Goal: Information Seeking & Learning: Learn about a topic

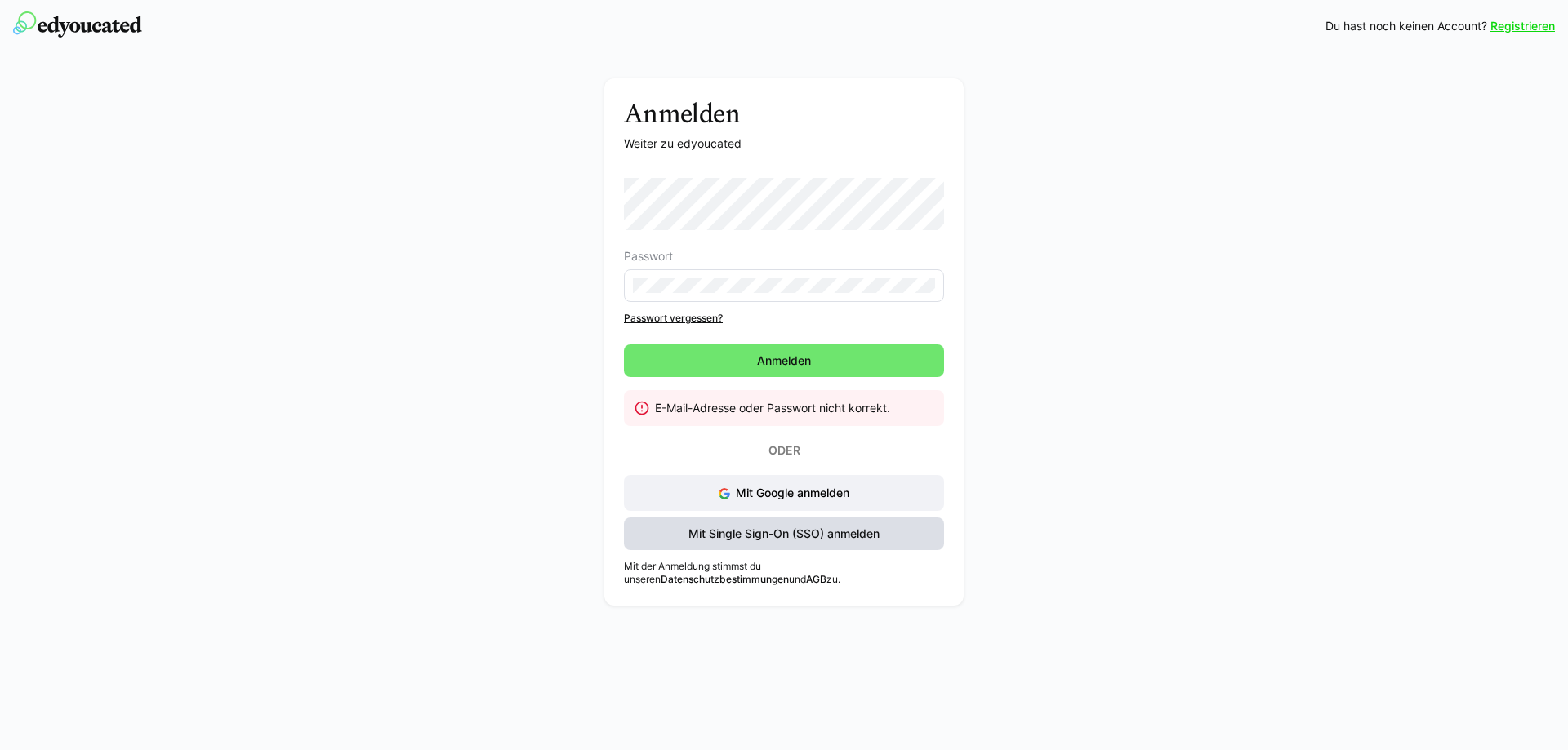
click at [818, 528] on span "Mit Single Sign-On (SSO) anmelden" at bounding box center [784, 533] width 196 height 16
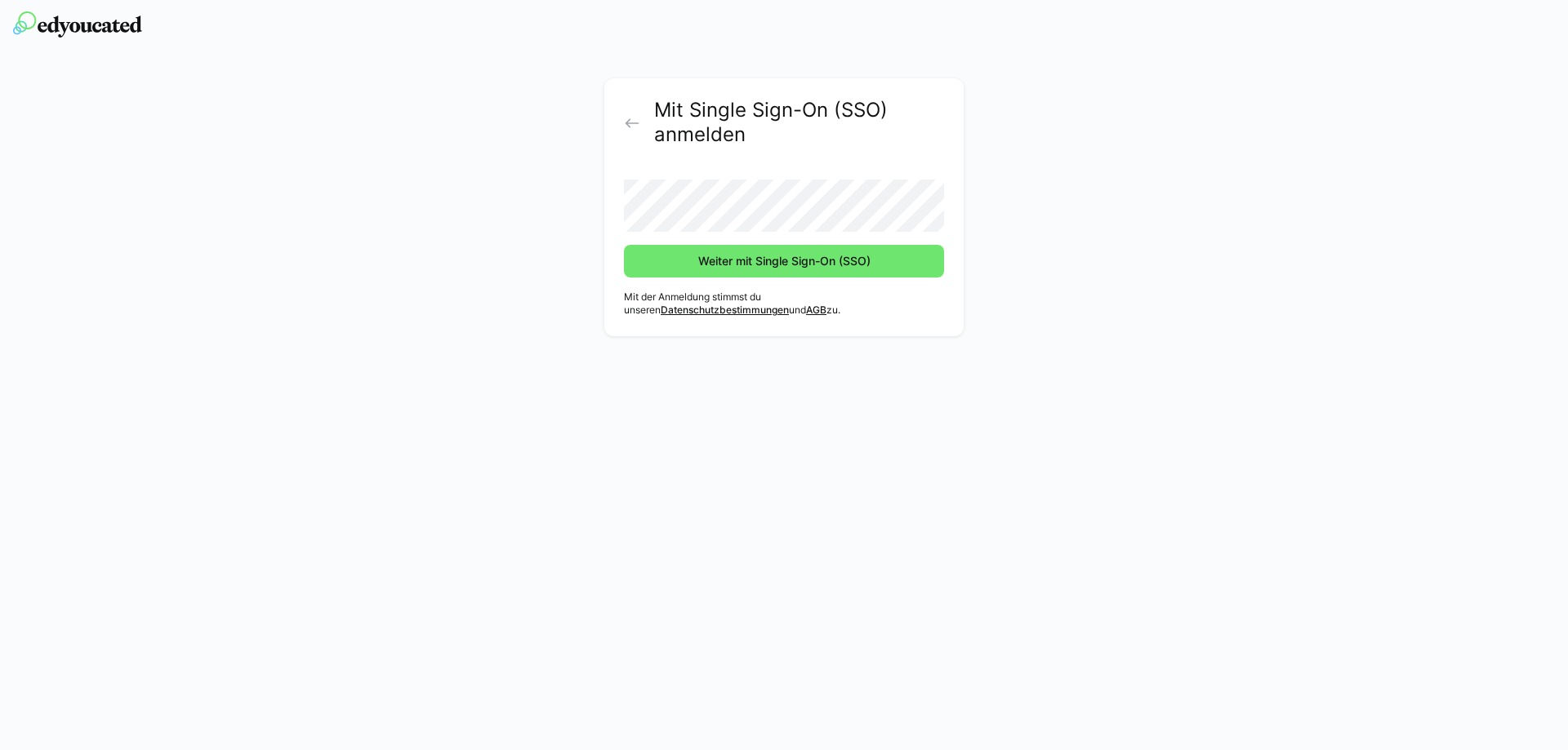
click at [79, 23] on img at bounding box center [77, 24] width 129 height 27
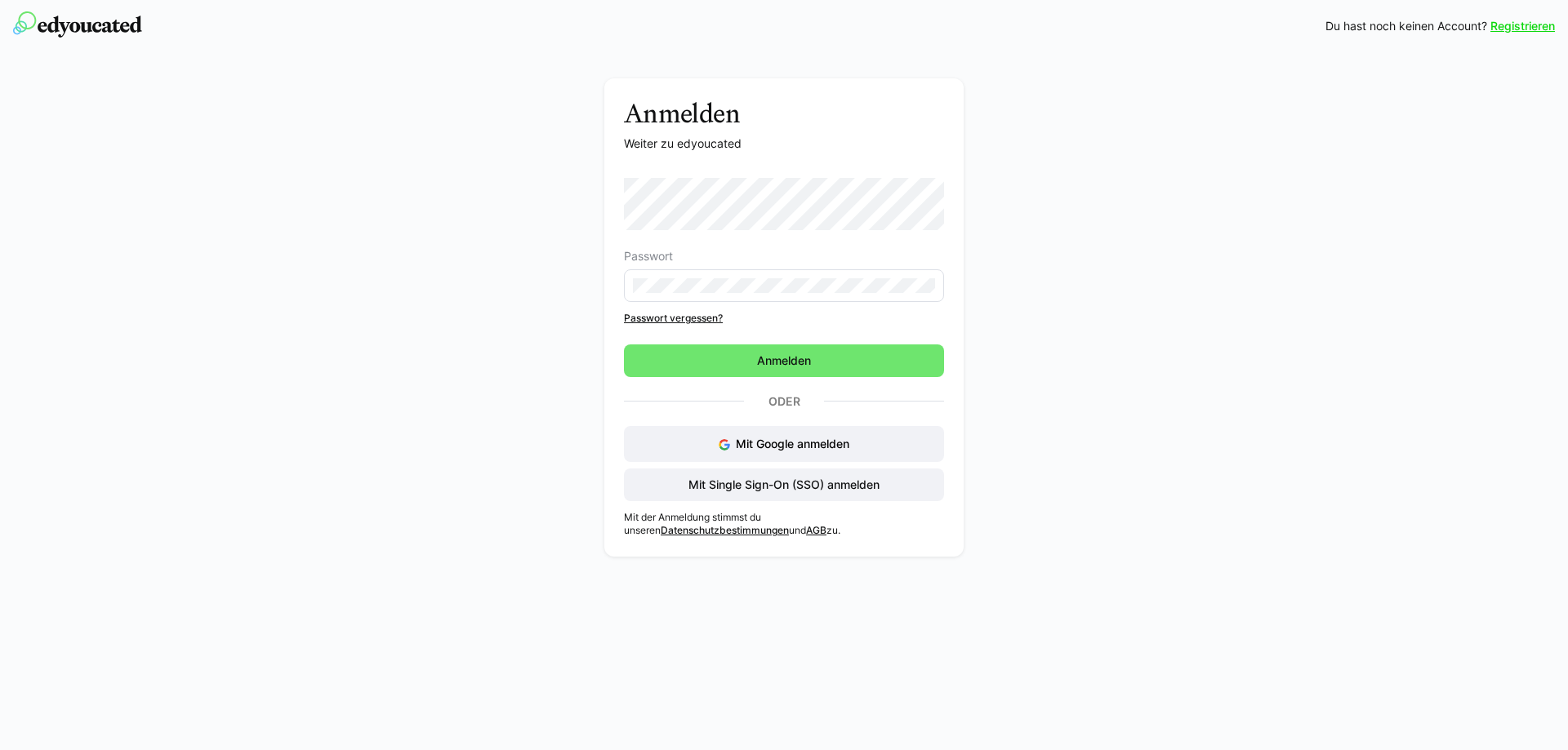
click at [710, 277] on eds-input at bounding box center [784, 286] width 320 height 33
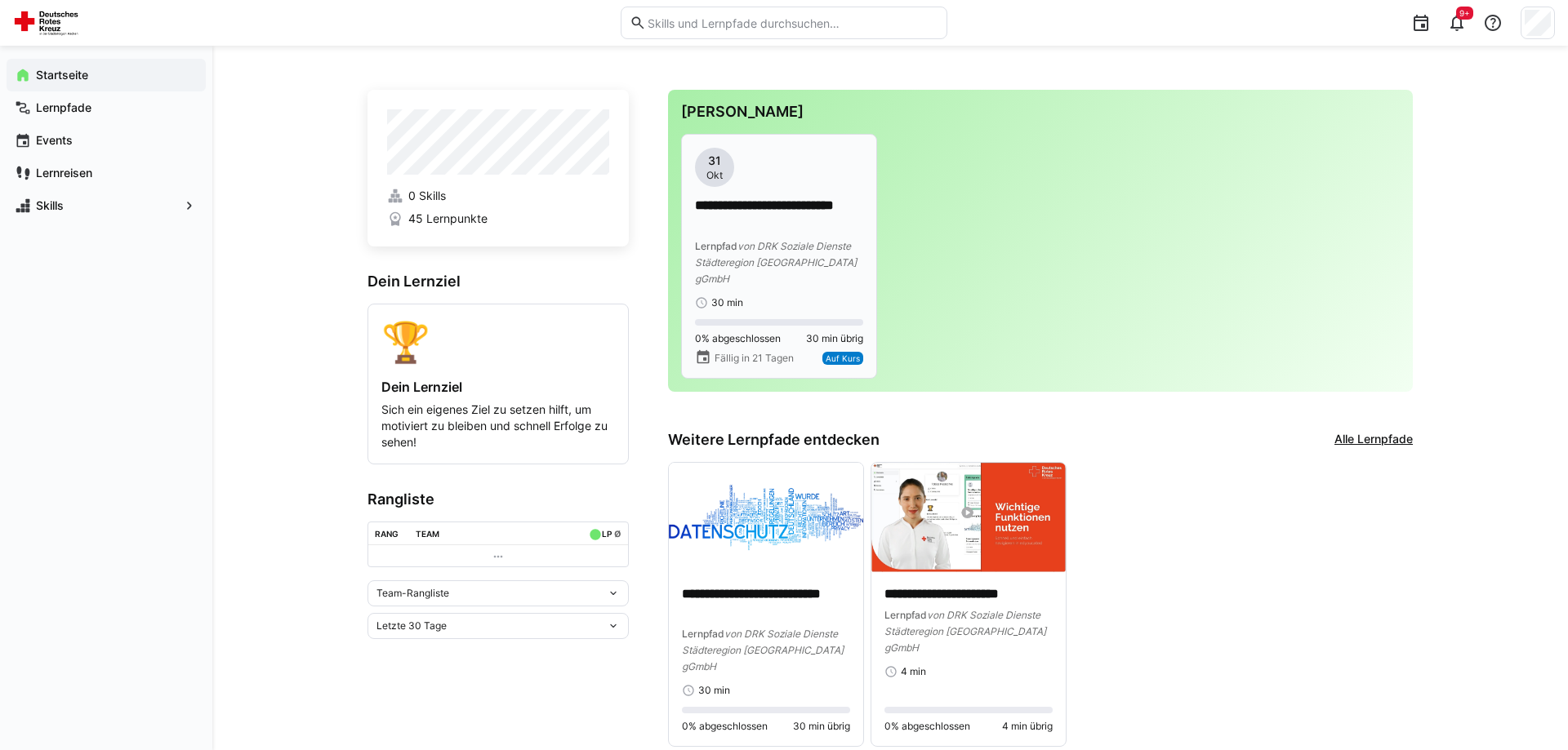
click at [760, 251] on span "von DRK Soziale Dienste Städteregion [GEOGRAPHIC_DATA] gGmbH" at bounding box center [776, 262] width 162 height 45
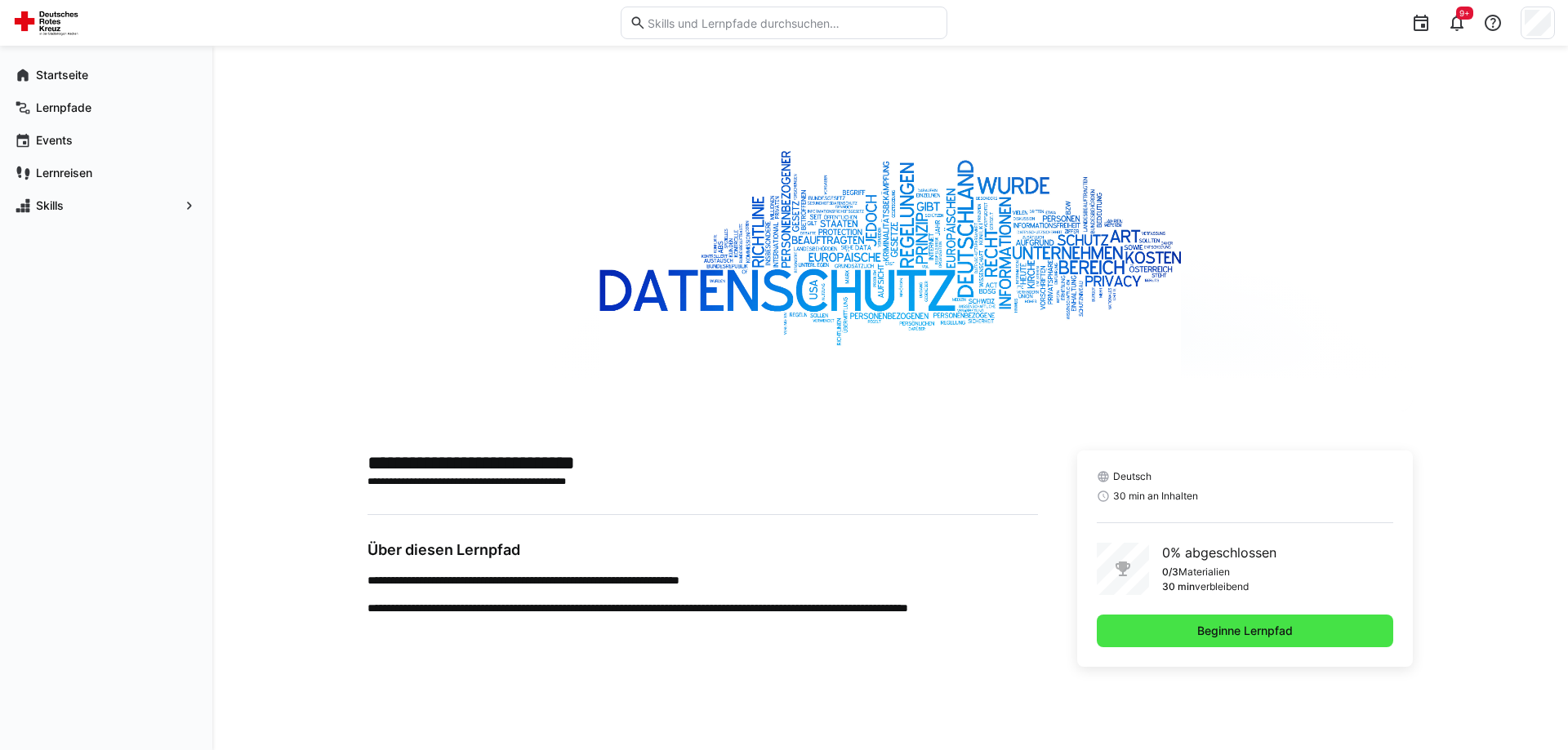
click at [1192, 622] on span "Beginne Lernpfad" at bounding box center [1245, 631] width 296 height 33
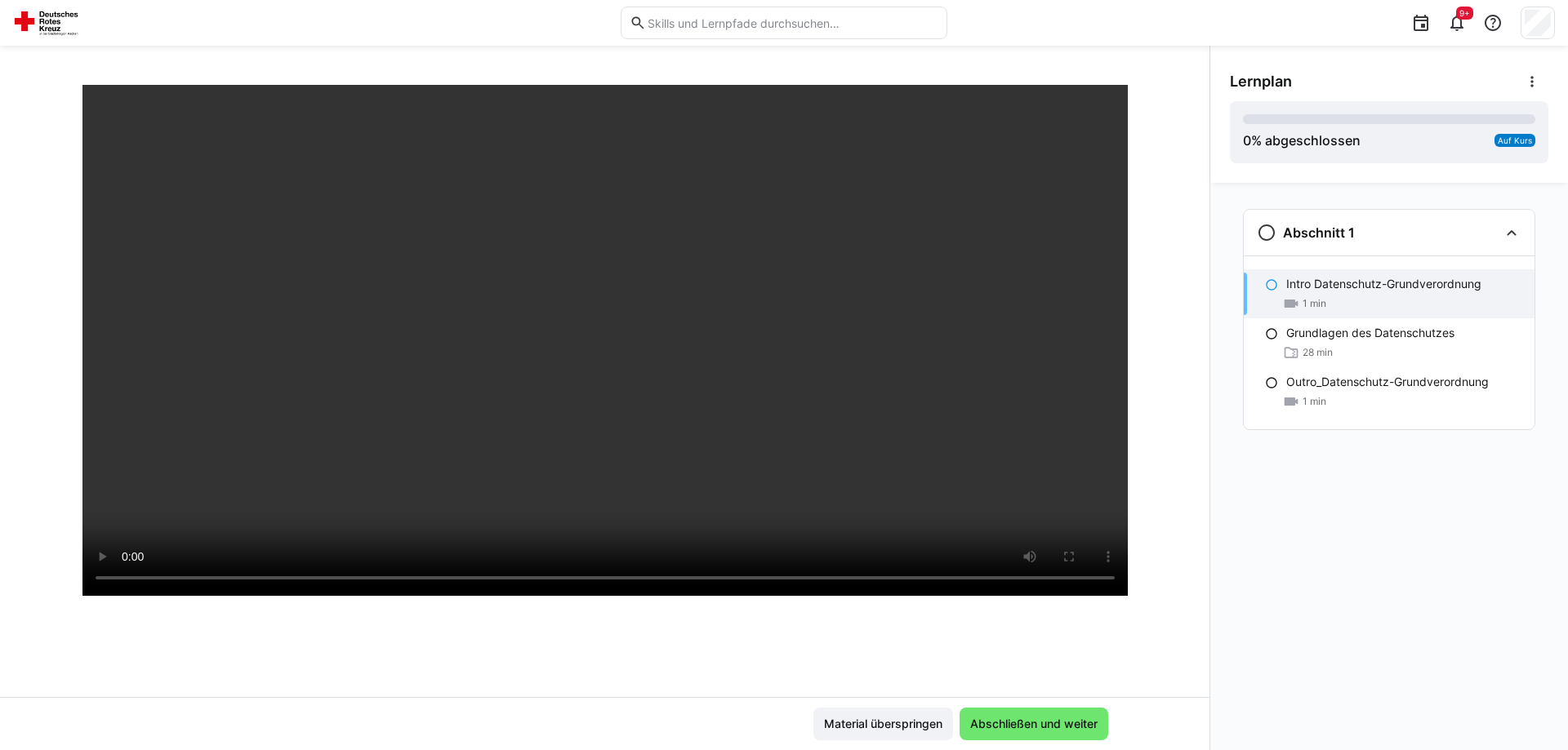
scroll to position [83, 0]
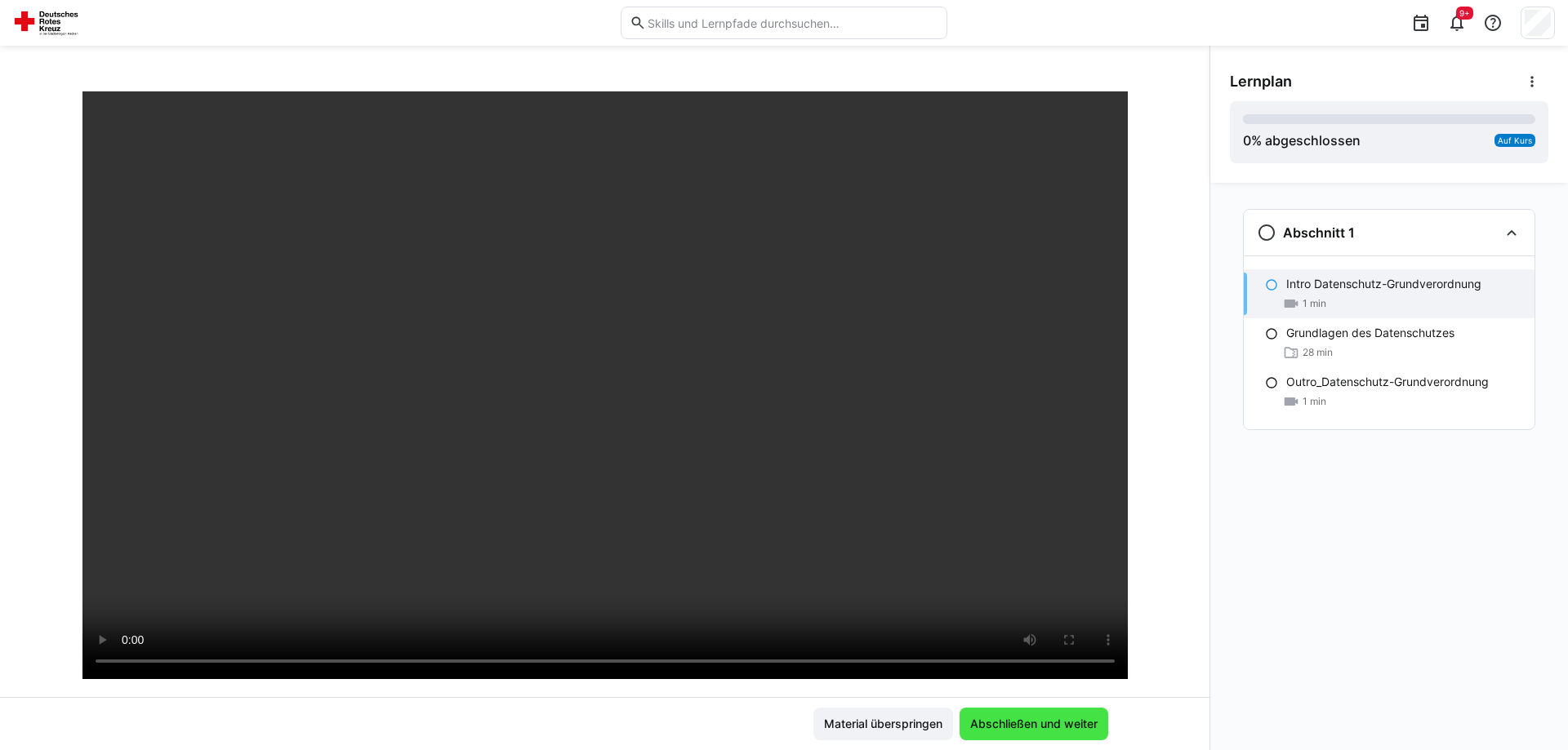
click at [1069, 726] on span "Abschließen und weiter" at bounding box center [1034, 723] width 133 height 16
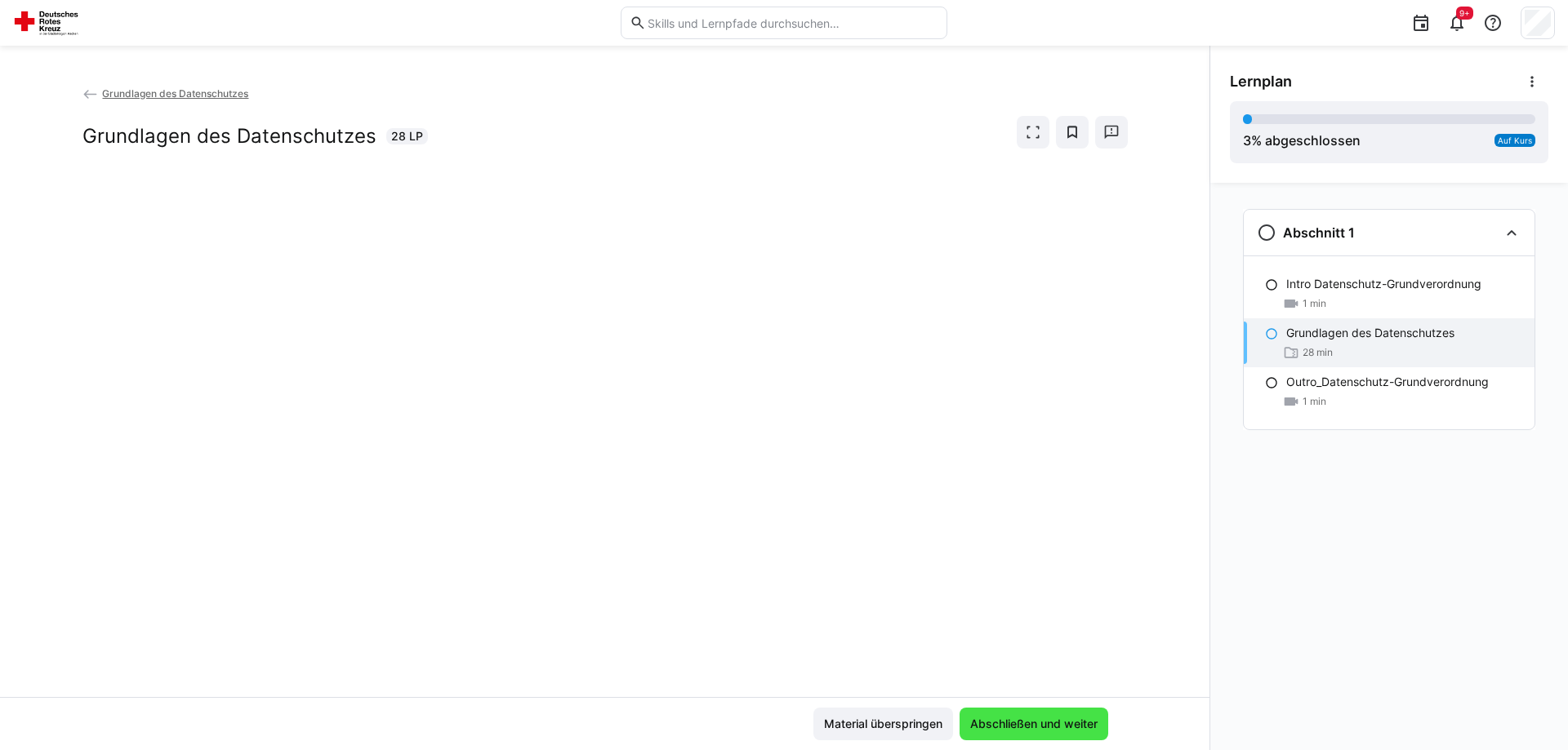
scroll to position [0, 0]
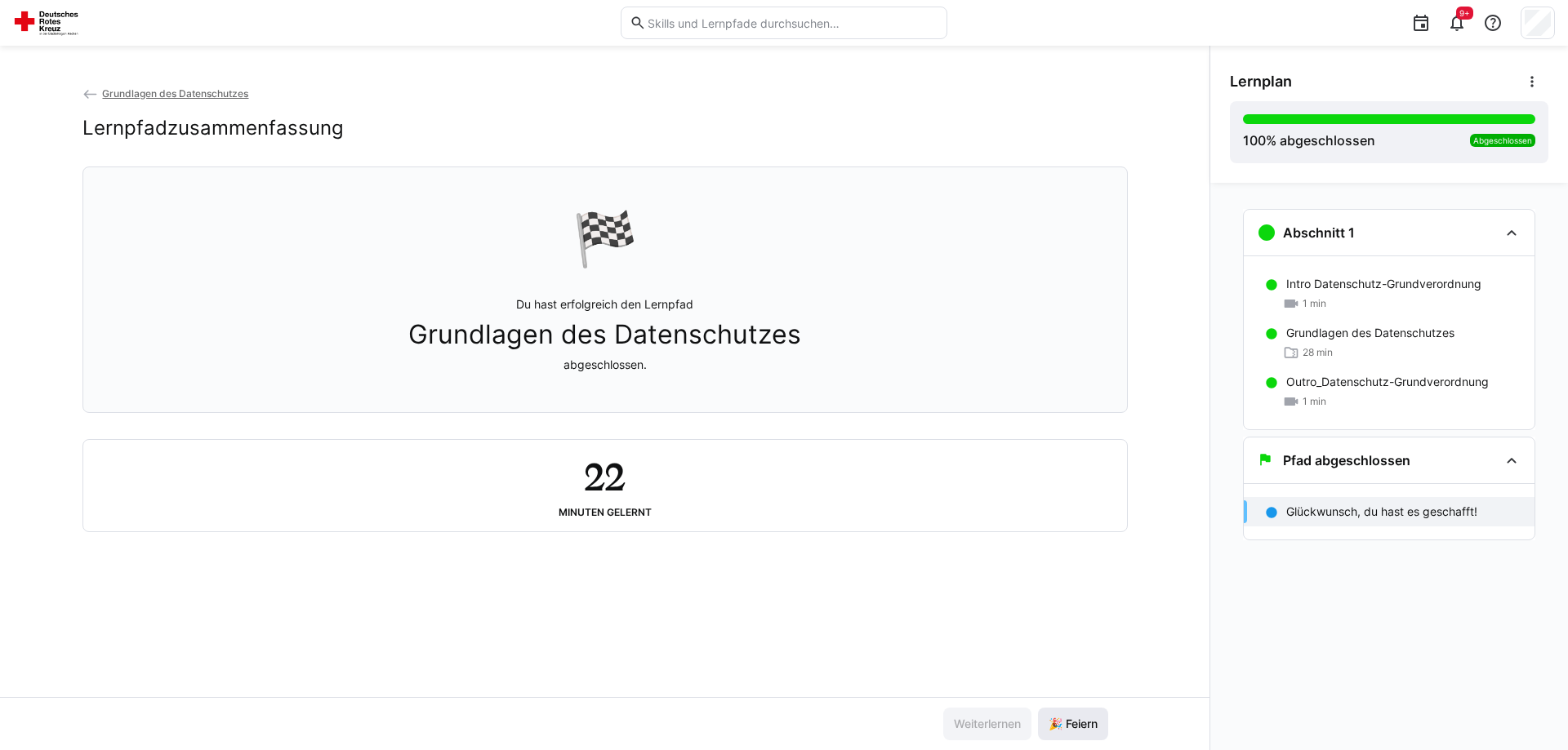
click at [1066, 711] on span "🎉 Feiern" at bounding box center [1073, 724] width 70 height 33
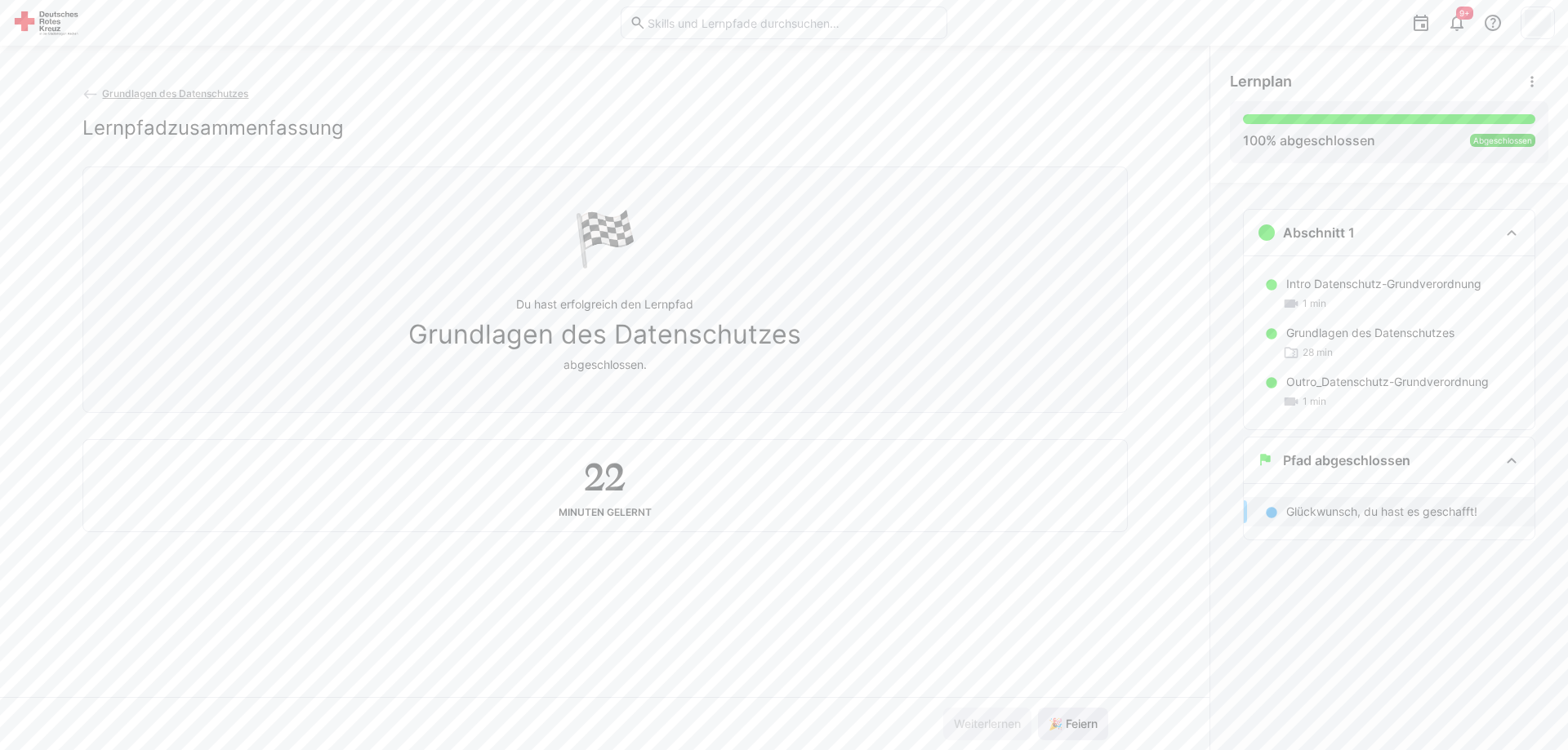
click at [1065, 717] on span "🎉 Feiern" at bounding box center [1073, 723] width 54 height 16
click at [1066, 716] on span "🎉 Feiern" at bounding box center [1073, 723] width 54 height 16
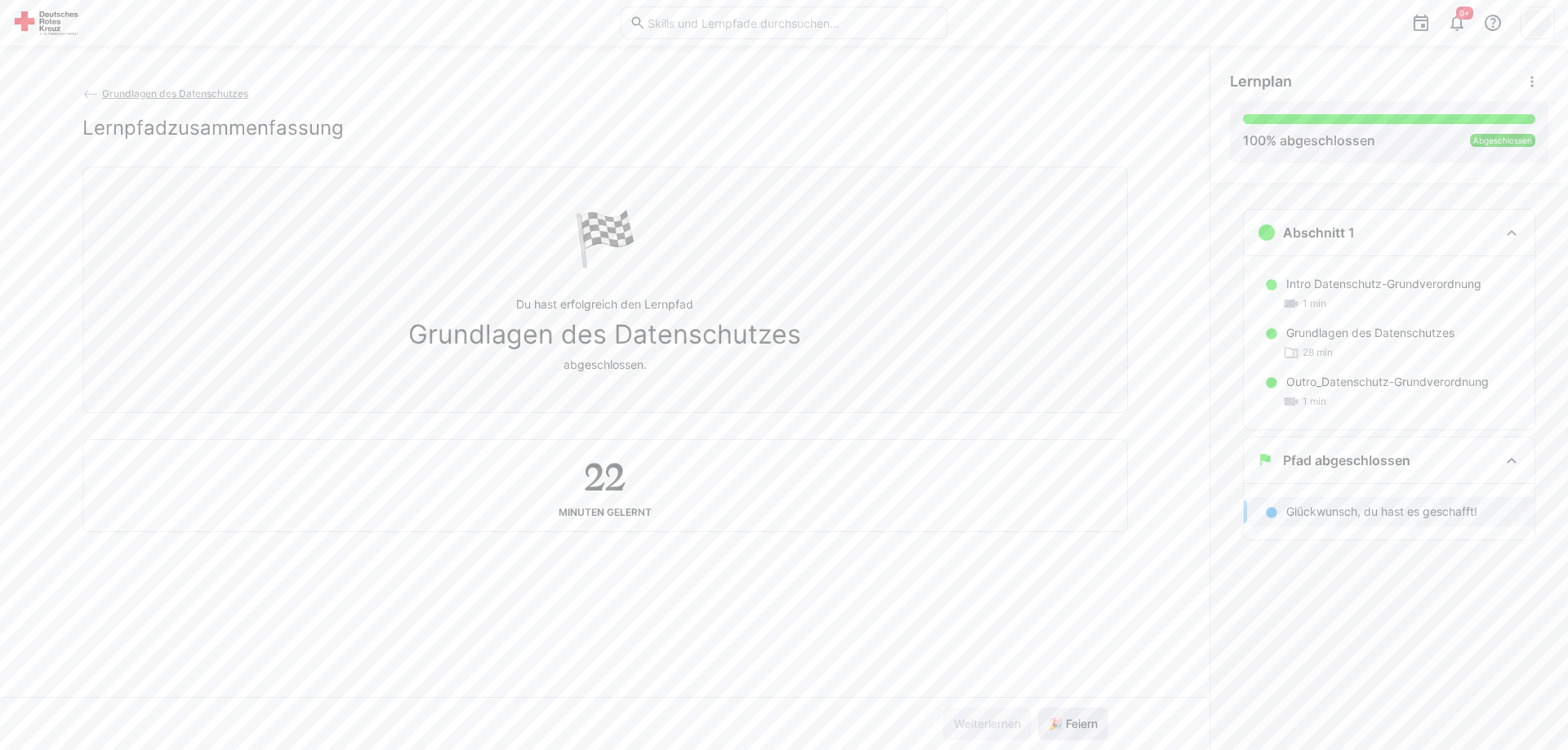
click at [1066, 716] on span "🎉 Feiern" at bounding box center [1073, 723] width 54 height 16
click at [1066, 715] on span "🎉 Feiern" at bounding box center [1073, 724] width 70 height 33
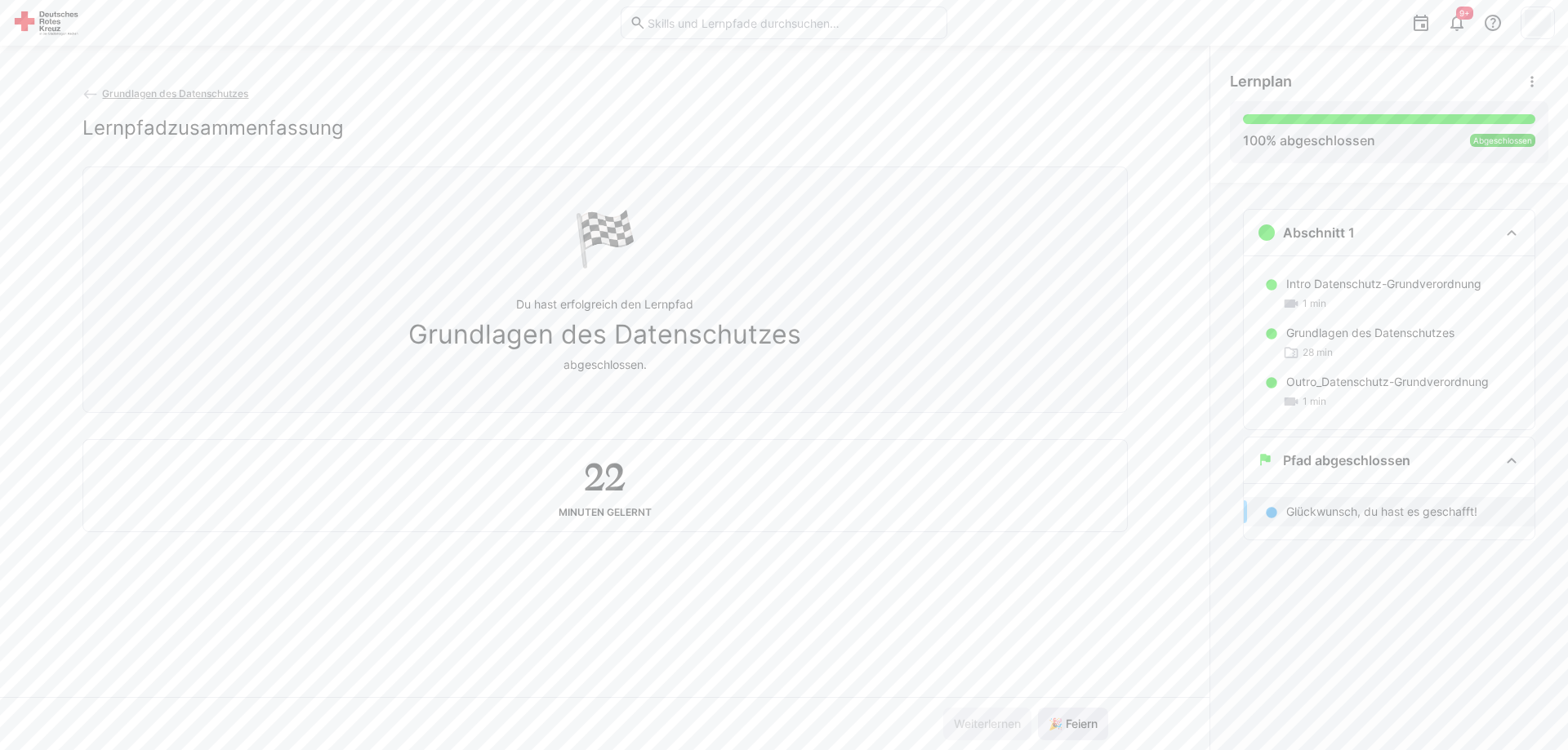
click at [1066, 715] on span "🎉 Feiern" at bounding box center [1073, 724] width 70 height 33
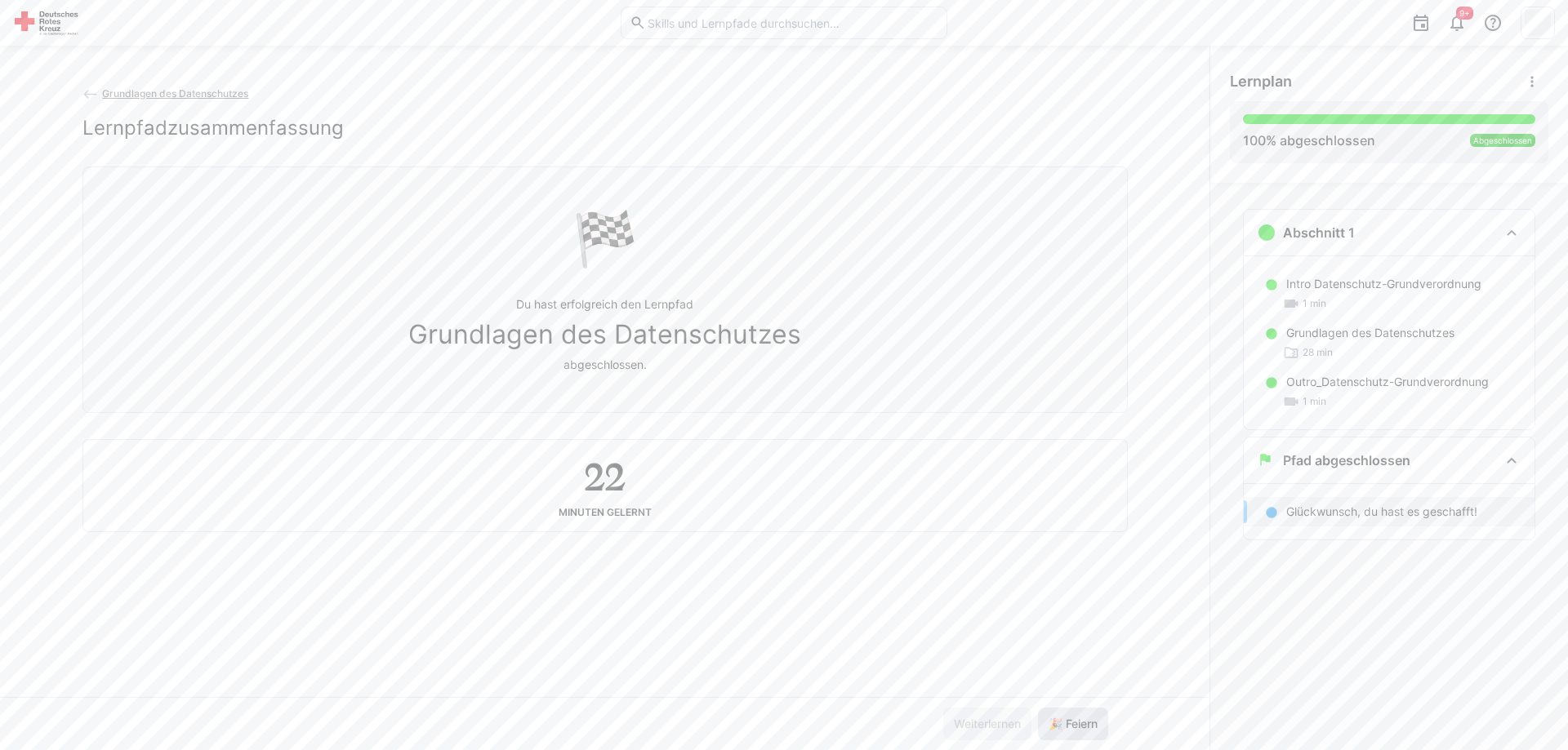
click at [1066, 715] on span "🎉 Feiern" at bounding box center [1073, 724] width 70 height 33
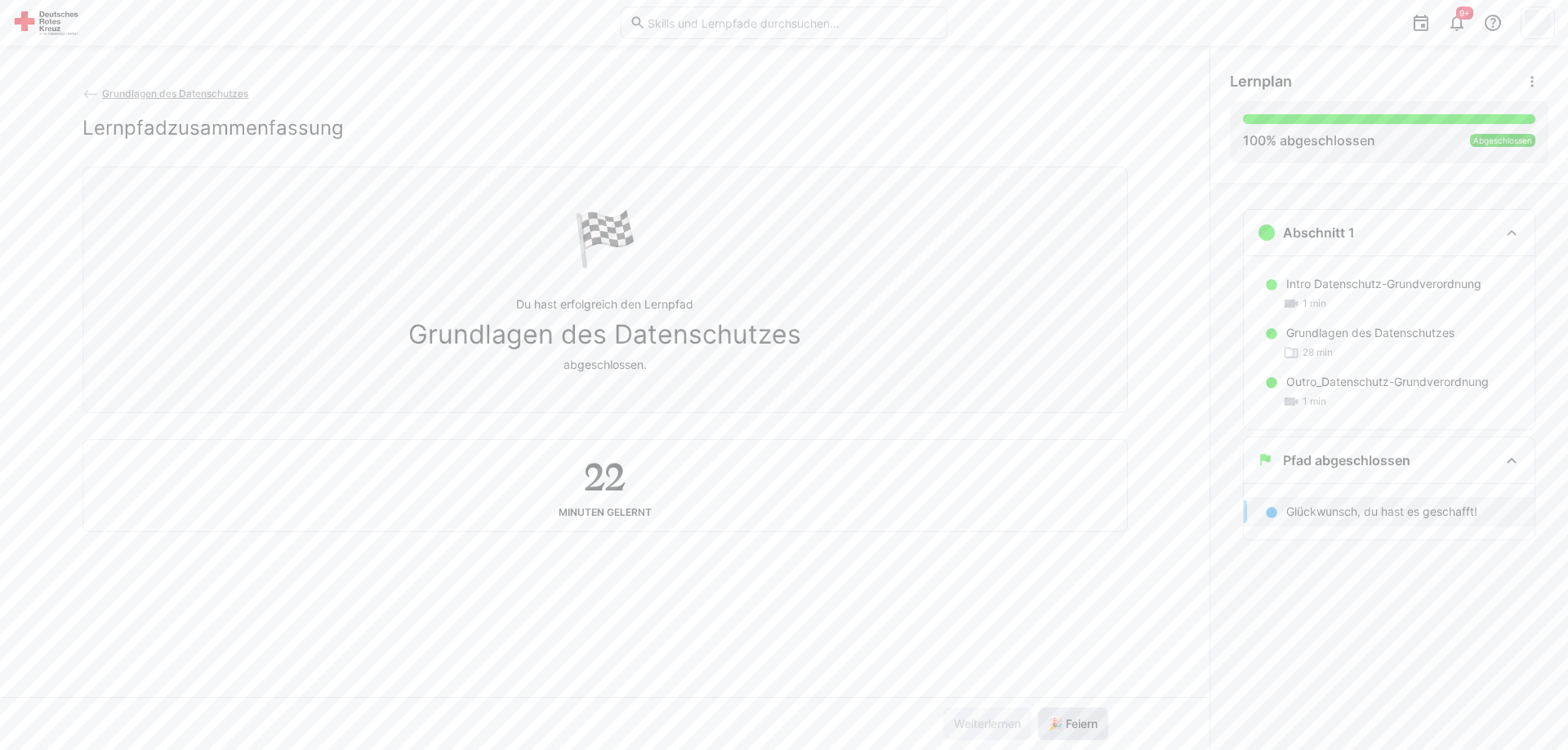
click at [1066, 715] on span "🎉 Feiern" at bounding box center [1073, 724] width 70 height 33
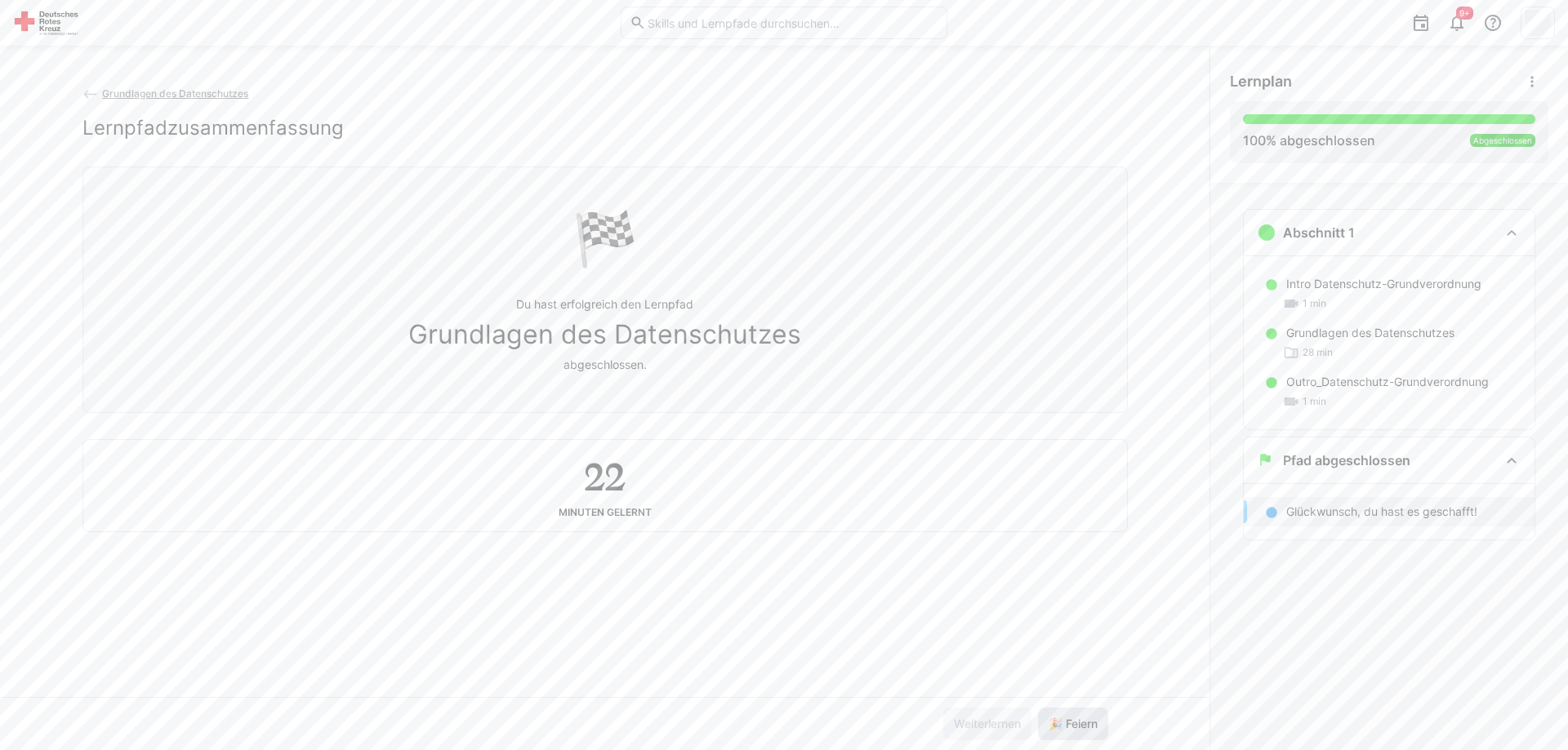
click at [1067, 715] on span "🎉 Feiern" at bounding box center [1073, 724] width 70 height 33
click at [1070, 713] on span "🎉 Feiern" at bounding box center [1073, 724] width 70 height 33
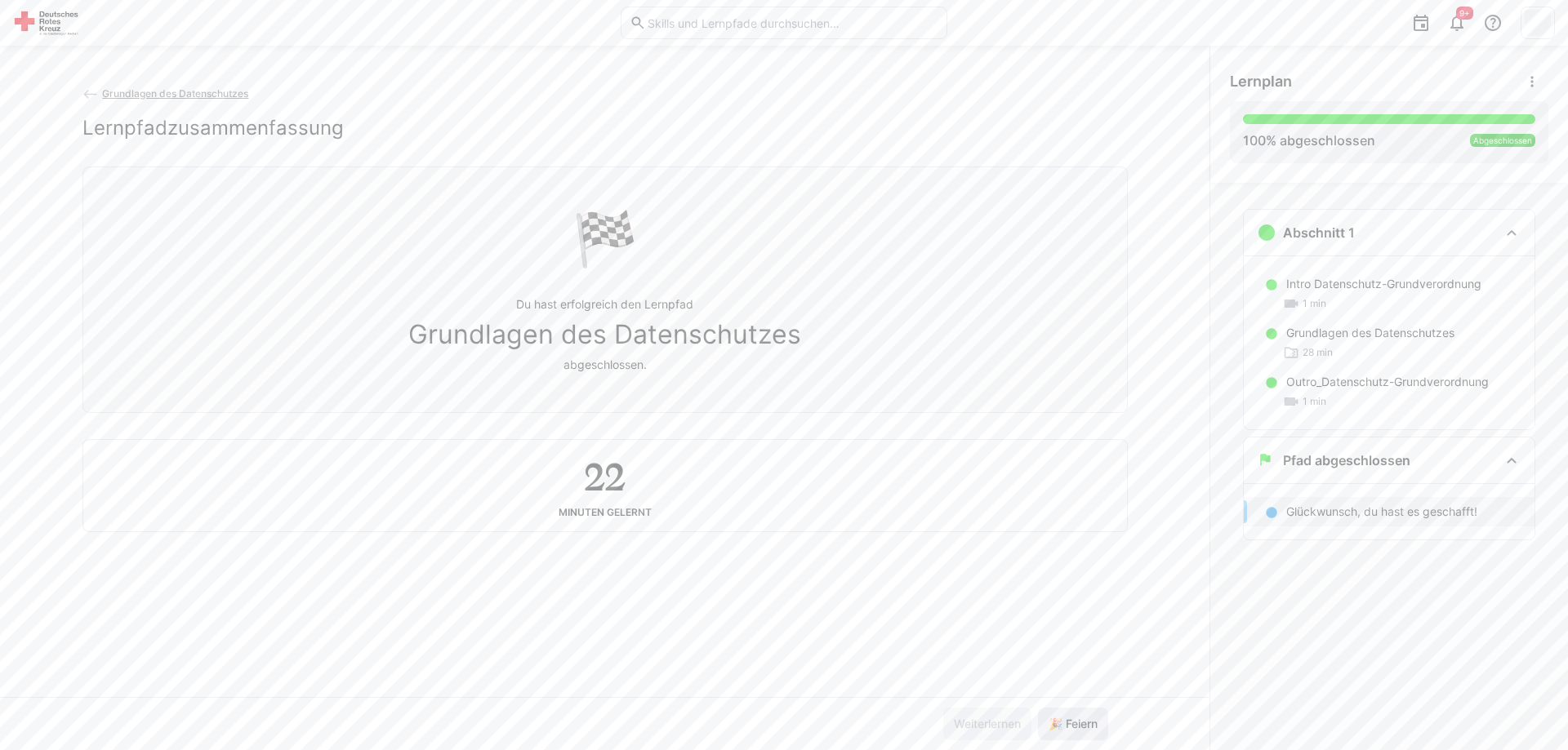
click at [1070, 713] on span "🎉 Feiern" at bounding box center [1073, 724] width 70 height 33
click at [1073, 713] on span "🎉 Feiern" at bounding box center [1073, 724] width 70 height 33
click at [1078, 713] on span "🎉 Feiern" at bounding box center [1073, 724] width 70 height 33
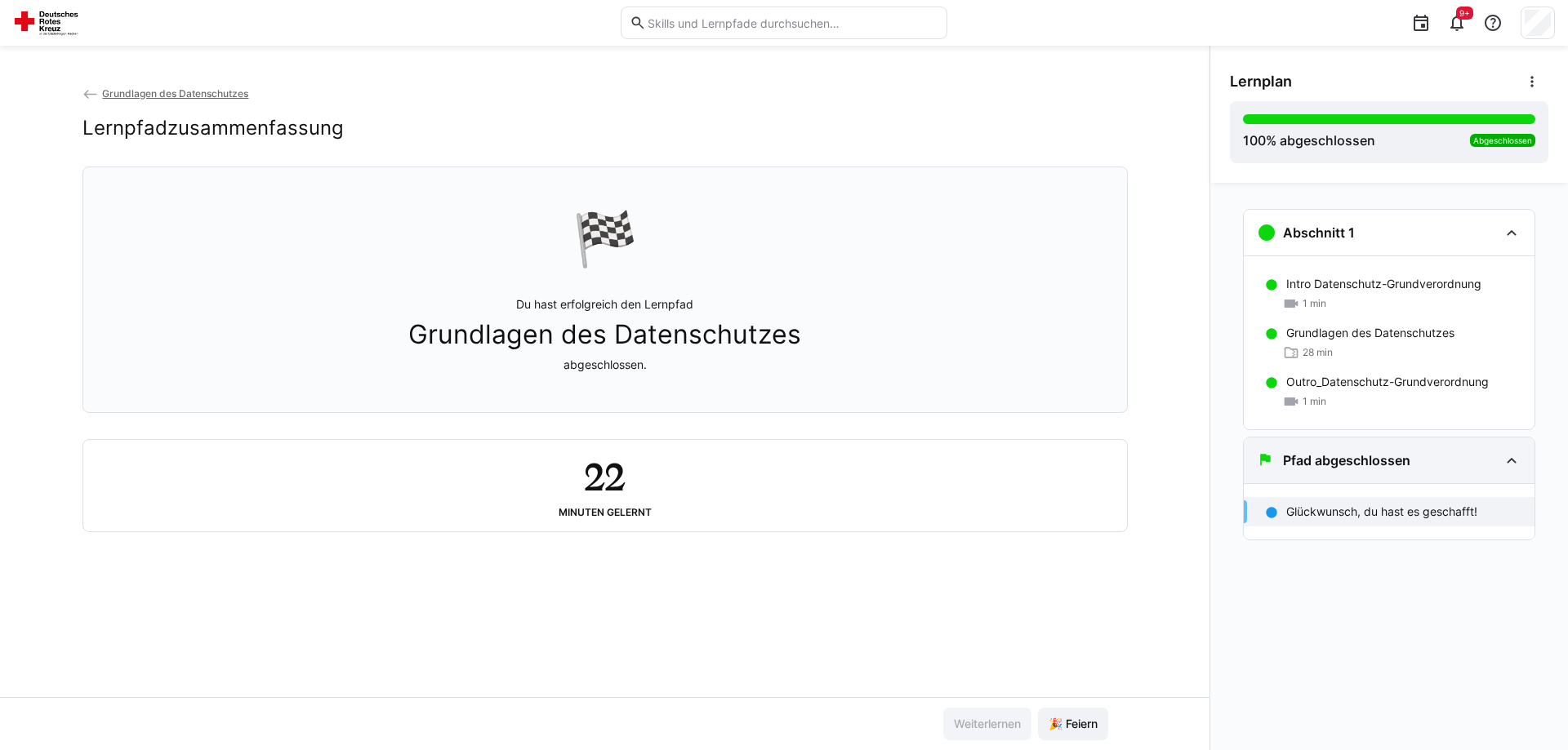
click at [1514, 461] on eds-icon at bounding box center [1511, 460] width 20 height 20
click at [37, 13] on img at bounding box center [49, 22] width 72 height 27
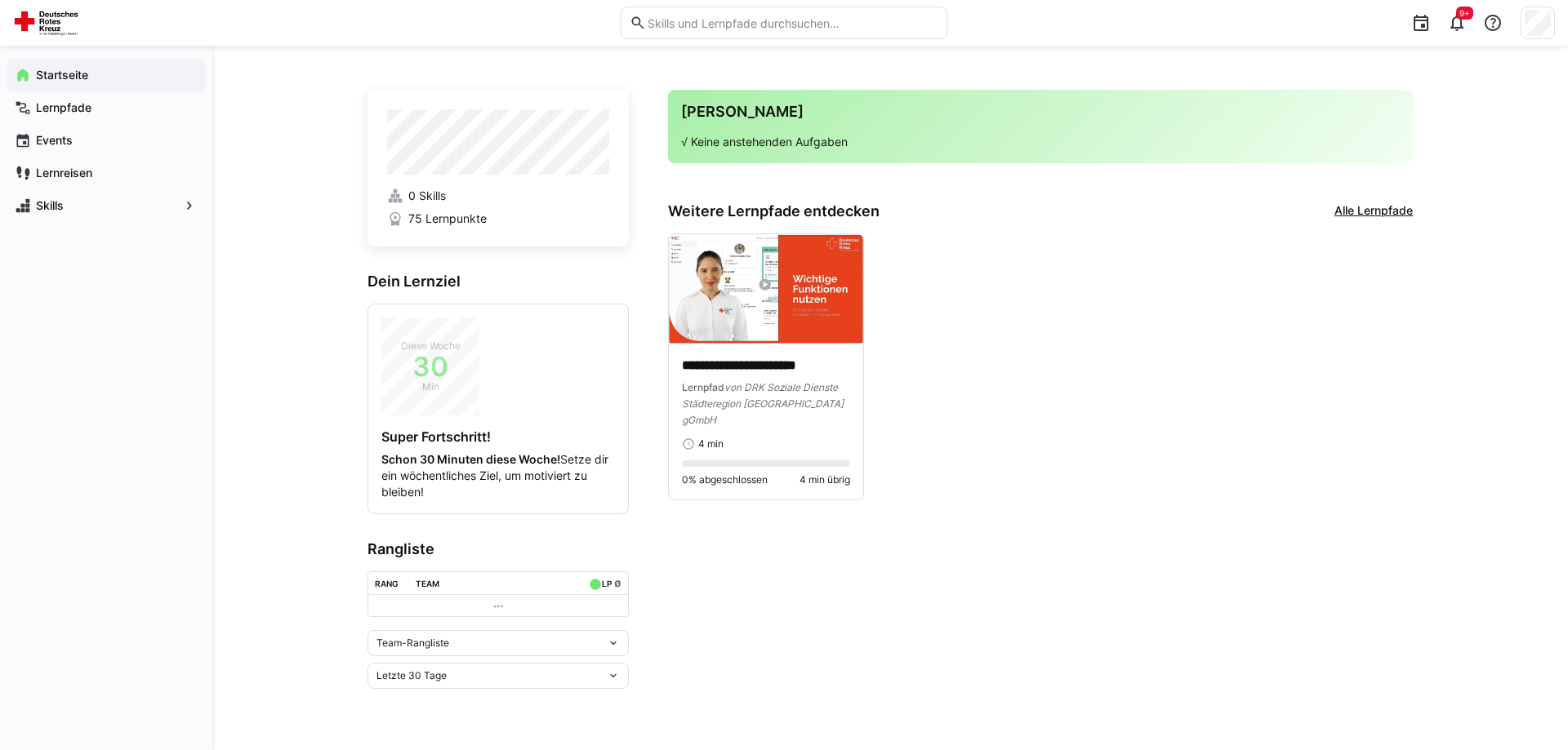
click at [606, 647] on div "Team-Rangliste" at bounding box center [492, 643] width 230 height 11
click at [610, 641] on eds-icon at bounding box center [613, 643] width 13 height 13
click at [451, 705] on div "Individuelle Rangliste" at bounding box center [498, 703] width 241 height 13
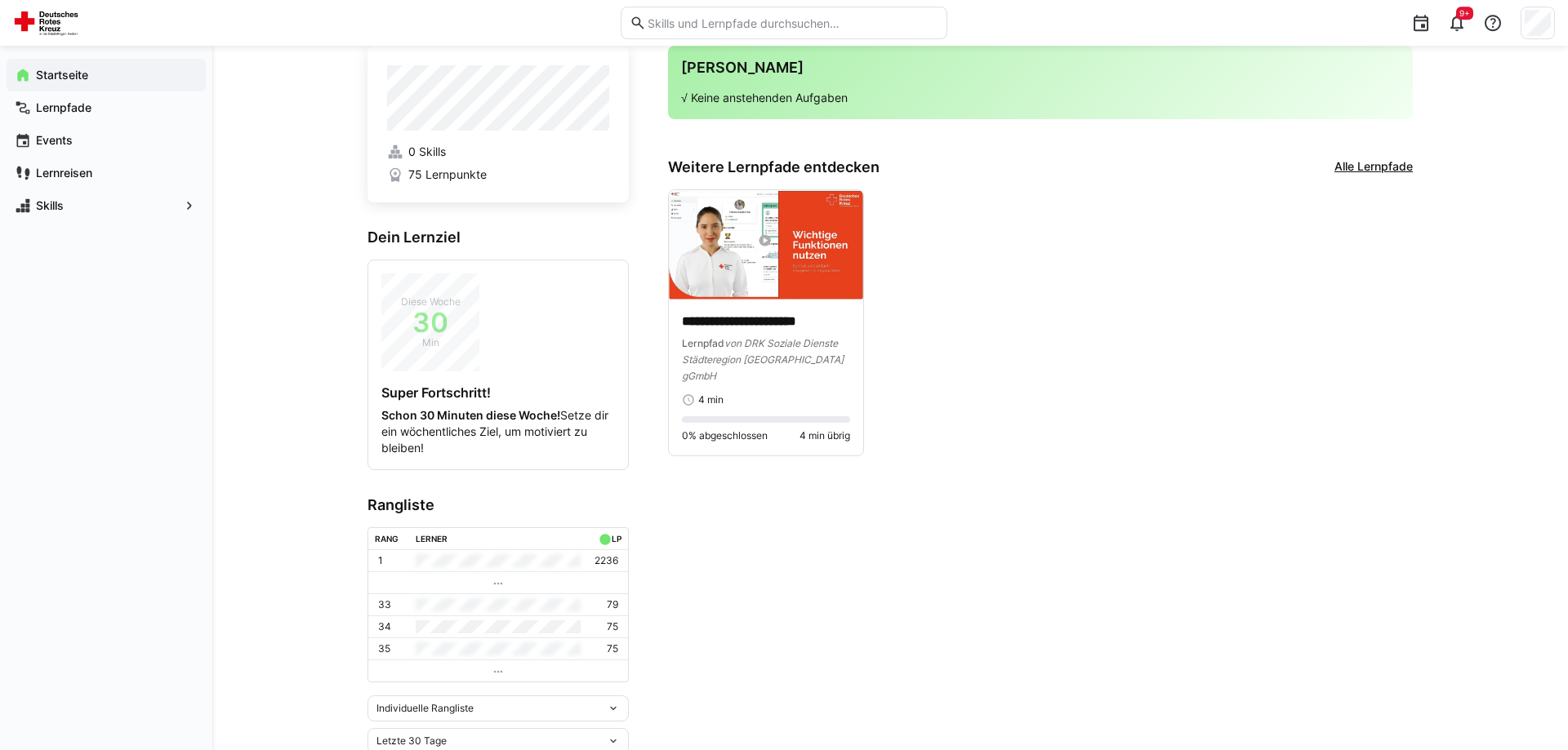
scroll to position [87, 0]
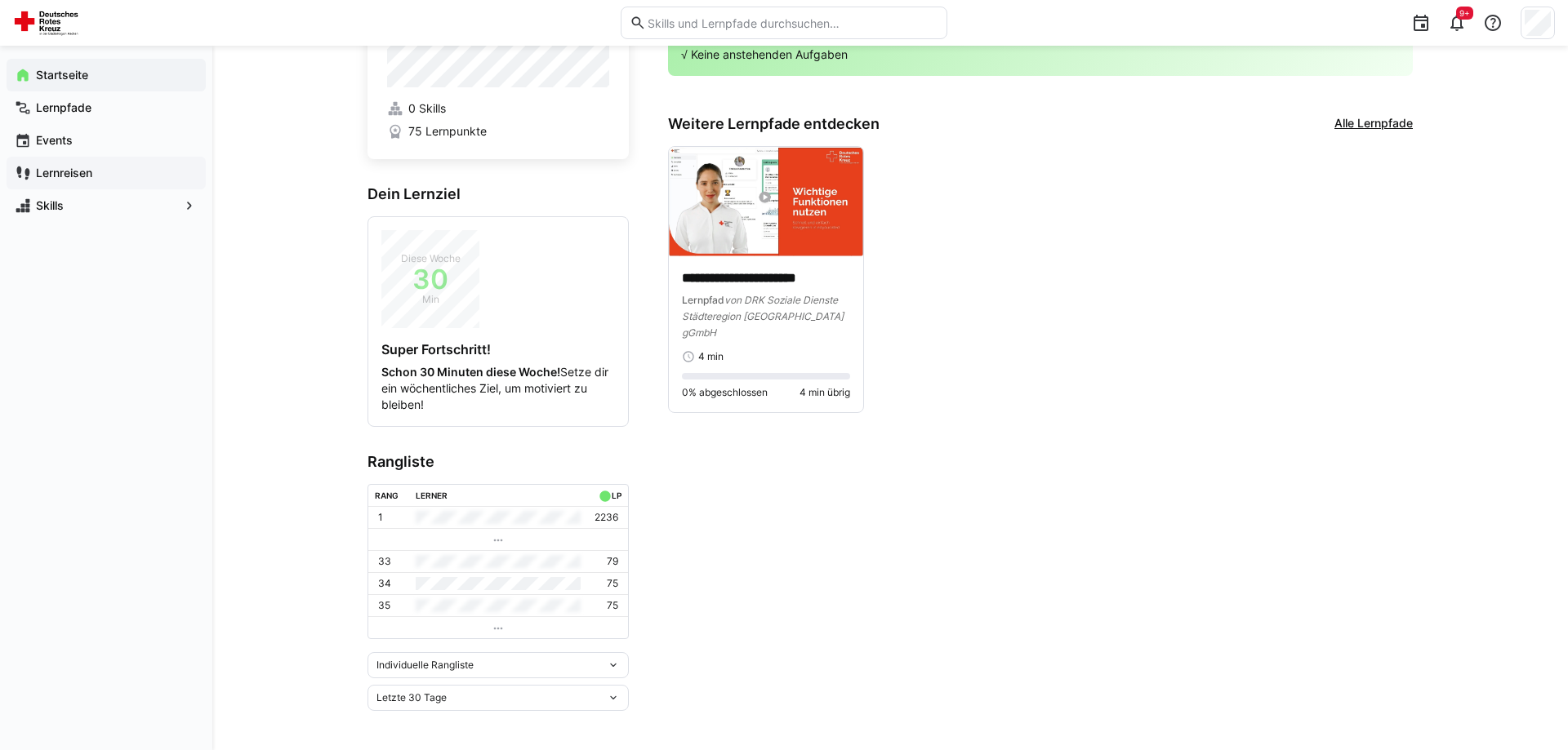
click at [0, 0] on app-navigation-label "Lernreisen" at bounding box center [0, 0] width 0 height 0
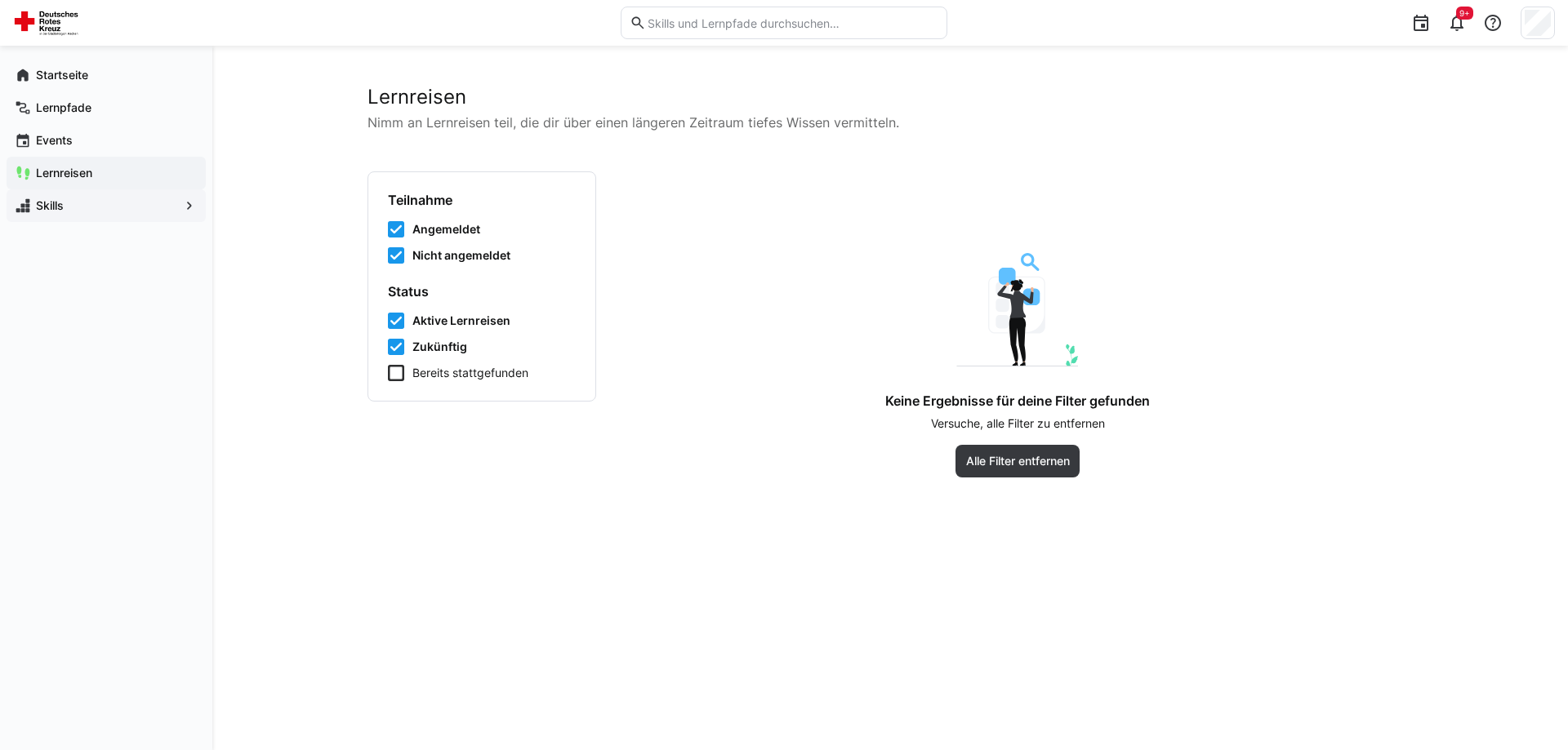
click at [77, 203] on span "Skills" at bounding box center [106, 205] width 146 height 16
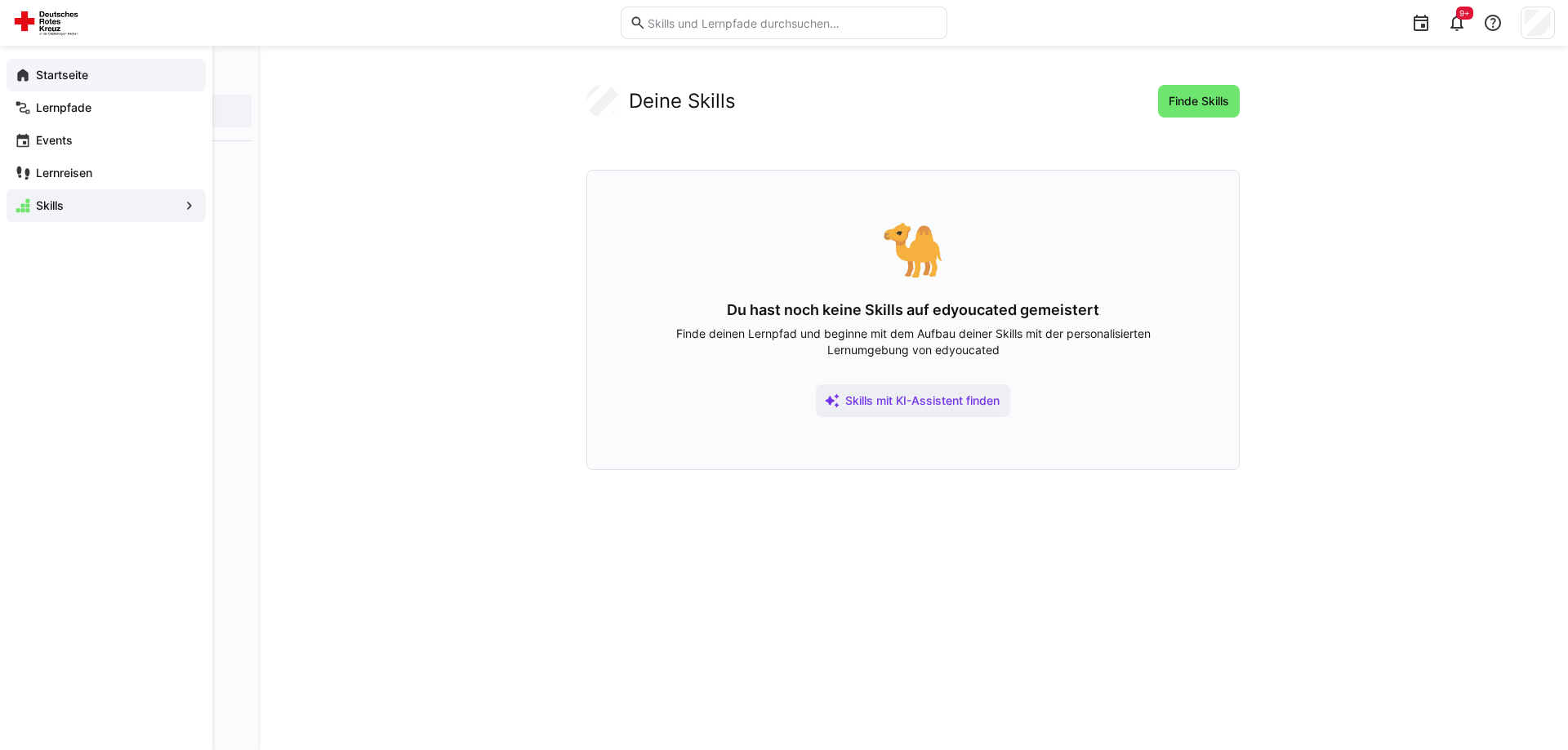
click at [104, 74] on span "Startseite" at bounding box center [116, 74] width 164 height 16
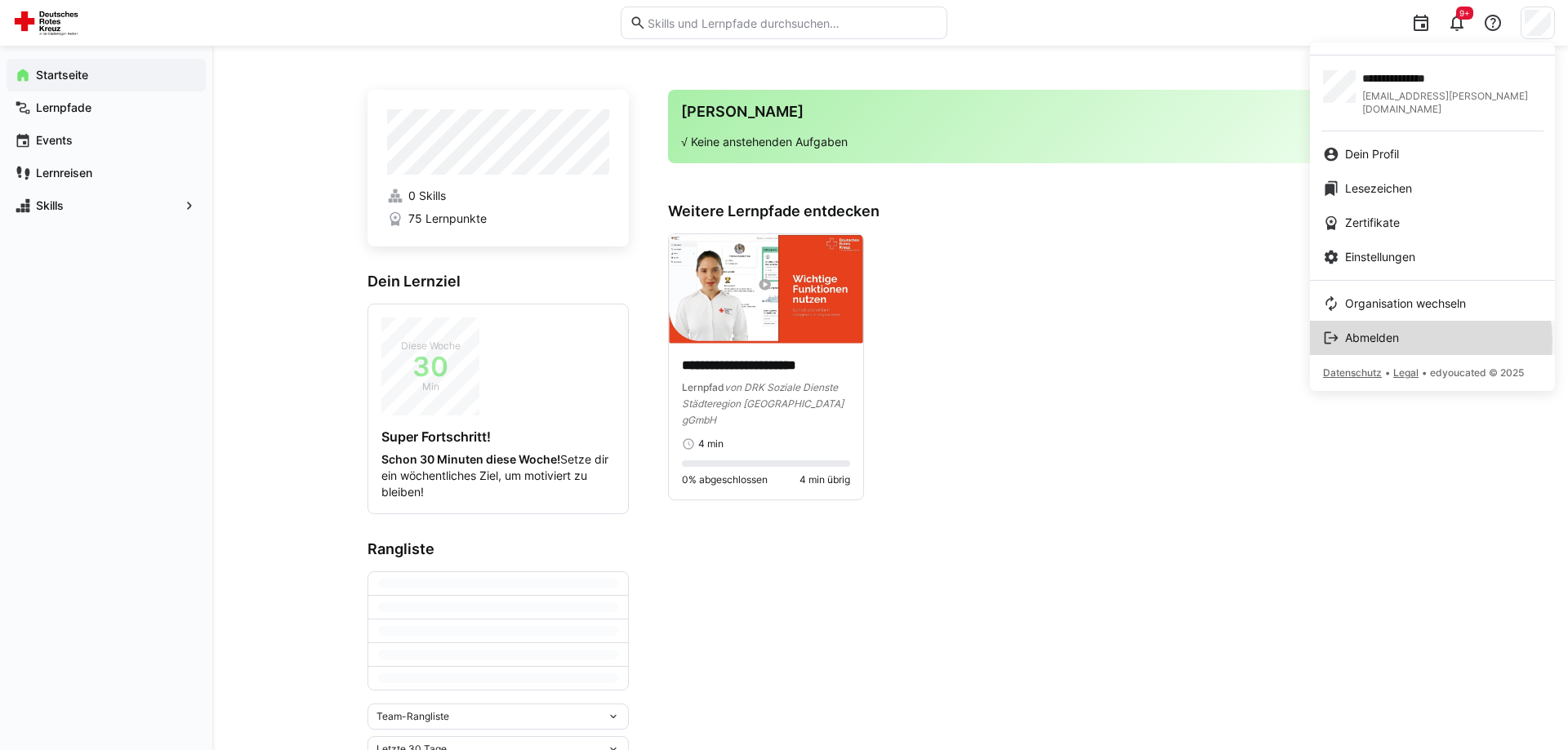
click at [1416, 330] on div "Abmelden" at bounding box center [1433, 337] width 219 height 16
